Goal: Transaction & Acquisition: Subscribe to service/newsletter

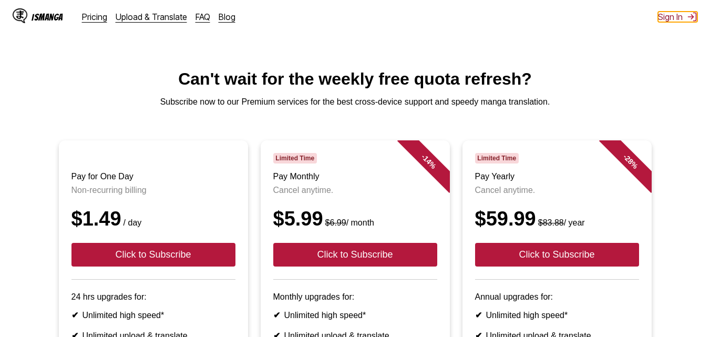
click at [670, 14] on button "Sign In" at bounding box center [677, 17] width 39 height 11
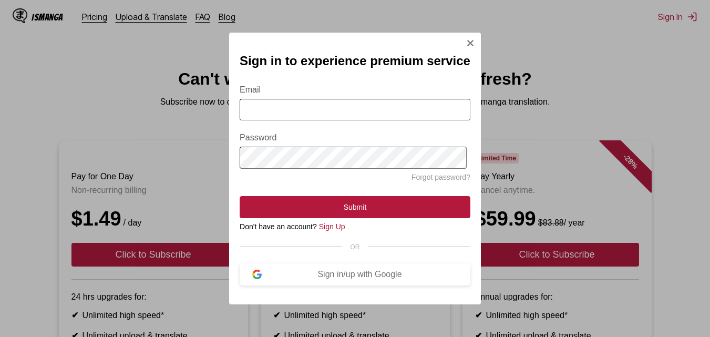
click at [269, 108] on input "Email" at bounding box center [355, 110] width 231 height 22
type input "**********"
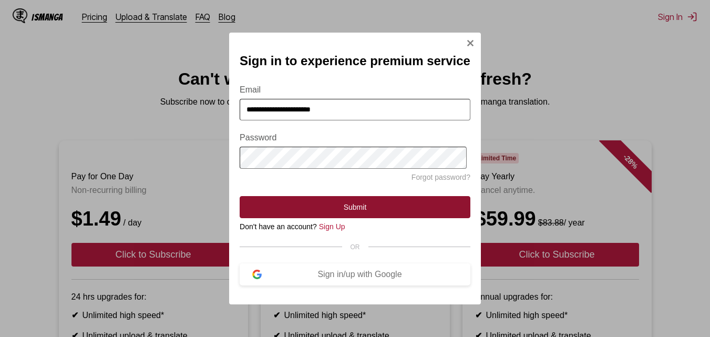
click at [352, 210] on button "Submit" at bounding box center [355, 207] width 231 height 22
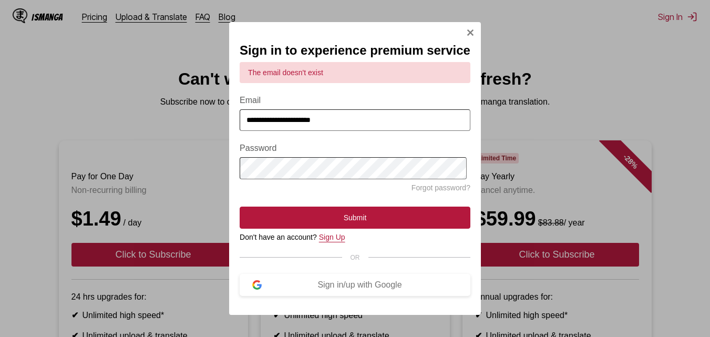
click at [332, 241] on link "Sign Up" at bounding box center [332, 237] width 26 height 8
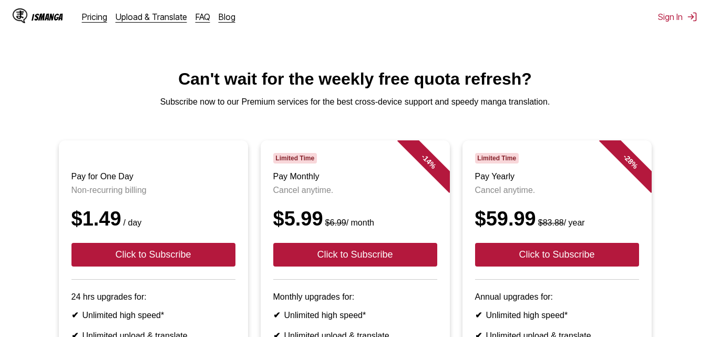
click at [667, 11] on div "IsManga Pricing Upload & Translate FAQ Blog Sign In Pricing Upload & Translate …" at bounding box center [355, 17] width 710 height 34
click at [667, 15] on button "Sign In" at bounding box center [677, 17] width 39 height 11
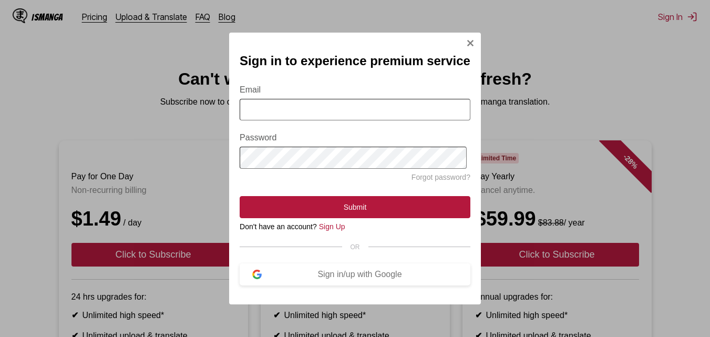
click at [277, 116] on input "Email" at bounding box center [355, 110] width 231 height 22
click at [331, 271] on button "Sign in/up with Google" at bounding box center [355, 274] width 231 height 22
